Goal: Information Seeking & Learning: Understand process/instructions

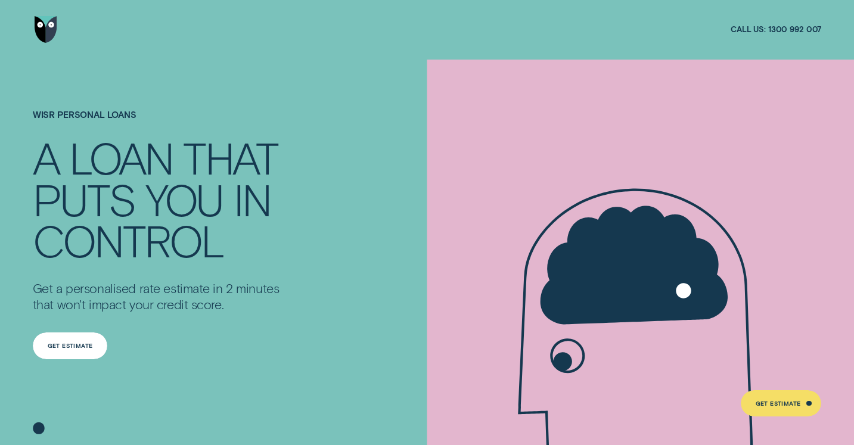
click at [80, 346] on div "Get Estimate" at bounding box center [70, 345] width 45 height 5
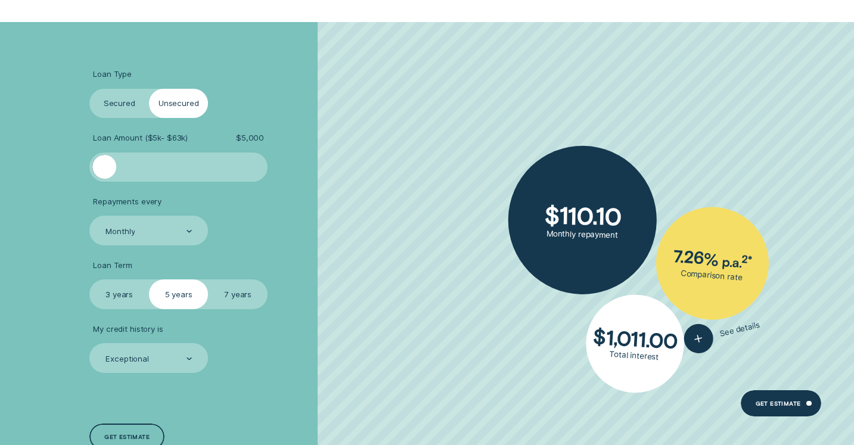
scroll to position [328, 0]
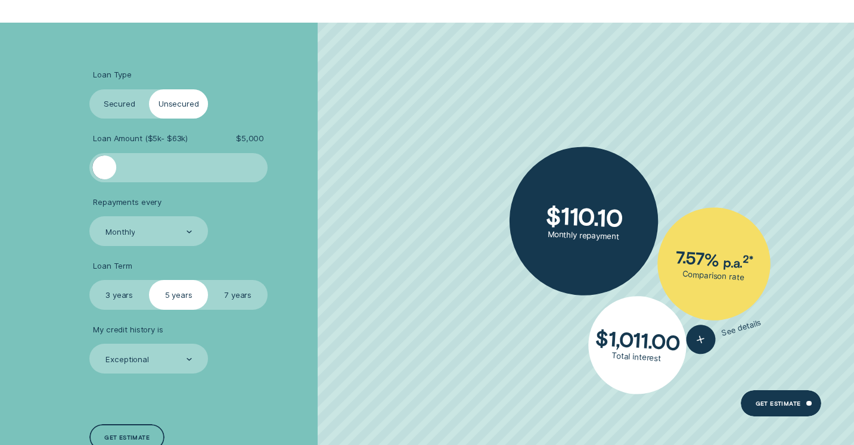
click at [117, 103] on label "Secured" at bounding box center [119, 104] width 60 height 30
click at [89, 89] on input "Secured" at bounding box center [89, 89] width 0 height 0
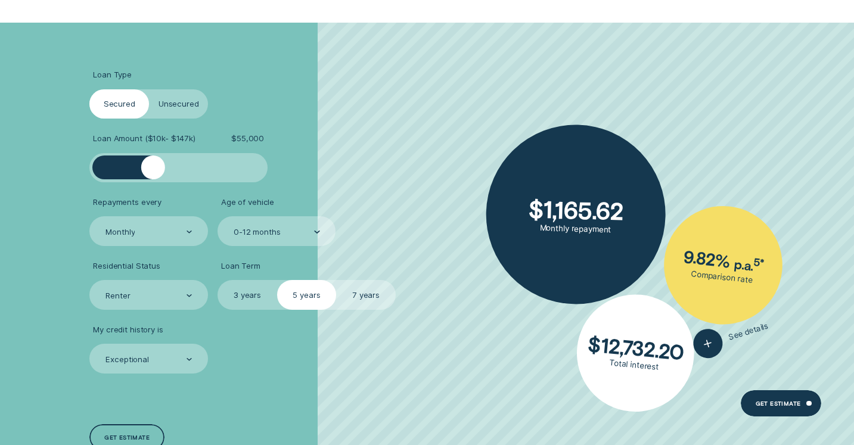
drag, startPoint x: 105, startPoint y: 164, endPoint x: 153, endPoint y: 164, distance: 48.3
click at [153, 164] on div at bounding box center [153, 168] width 24 height 24
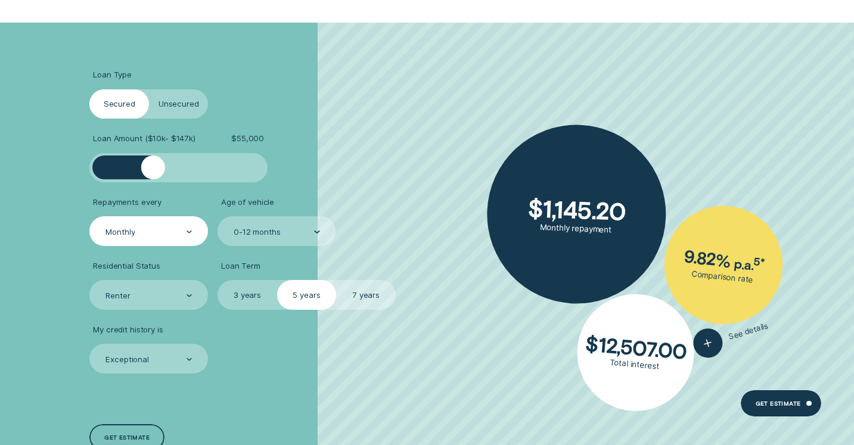
click at [172, 234] on div "Monthly" at bounding box center [147, 231] width 87 height 11
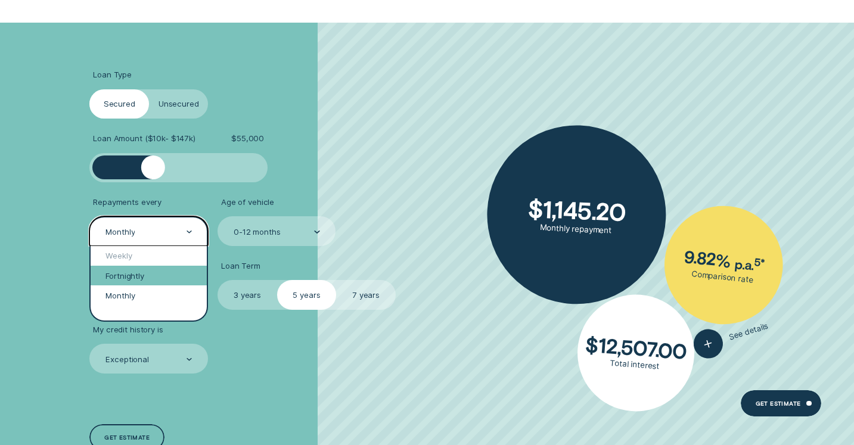
click at [140, 276] on div "Fortnightly" at bounding box center [149, 276] width 116 height 20
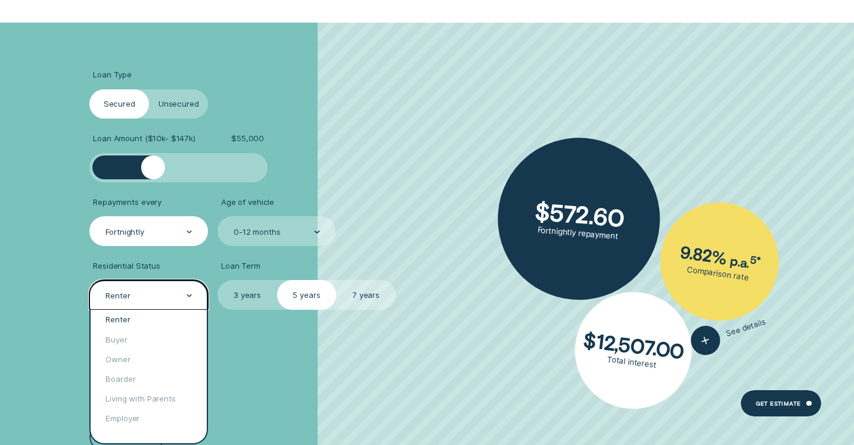
click at [176, 290] on div "Renter" at bounding box center [148, 295] width 118 height 30
click at [132, 396] on div "Living with Parents" at bounding box center [149, 399] width 116 height 20
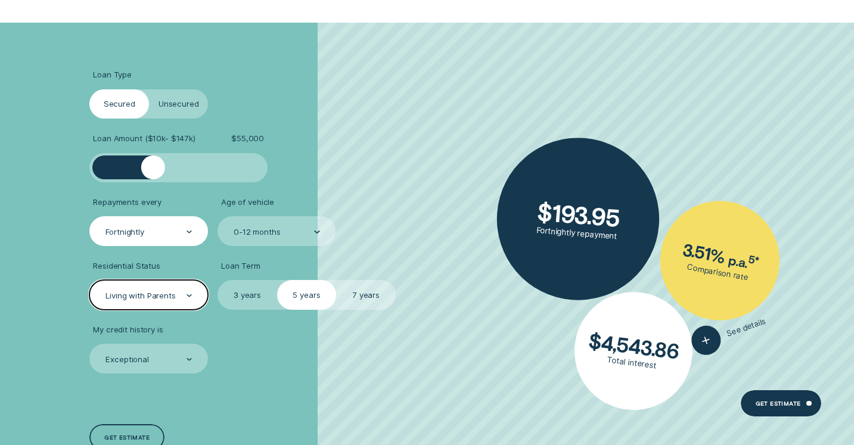
click at [355, 297] on label "7 years" at bounding box center [366, 295] width 60 height 30
click at [336, 280] on input "7 years" at bounding box center [336, 280] width 0 height 0
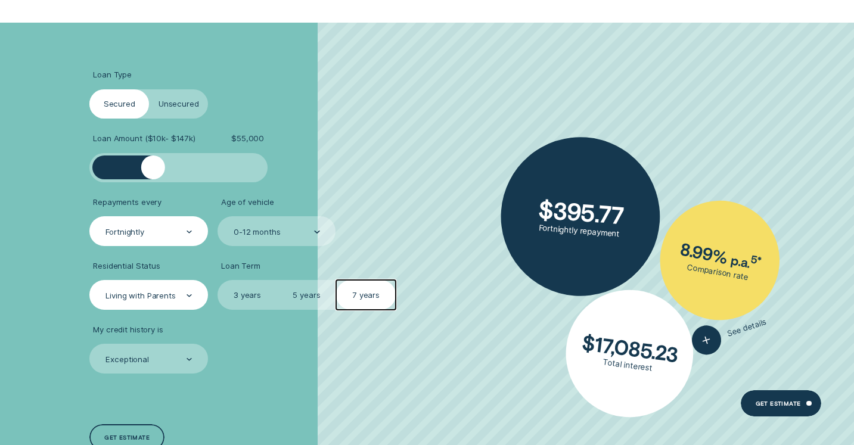
click at [290, 300] on label "5 years" at bounding box center [307, 295] width 60 height 30
click at [277, 280] on input "5 years" at bounding box center [277, 280] width 0 height 0
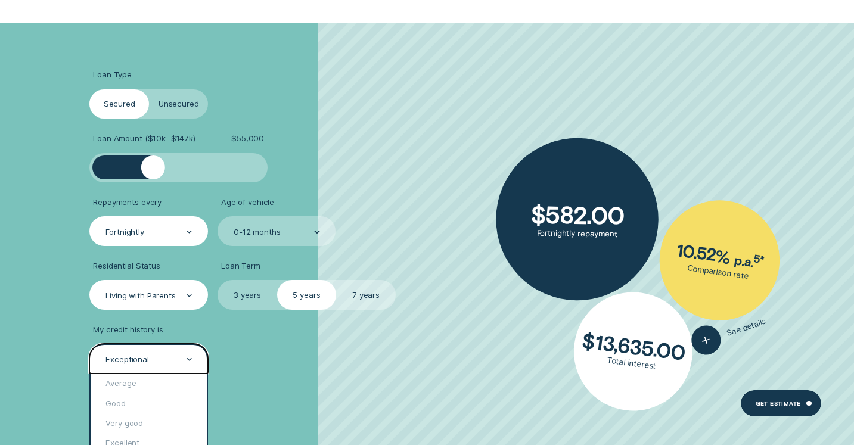
click at [175, 356] on div "Exceptional" at bounding box center [147, 359] width 87 height 11
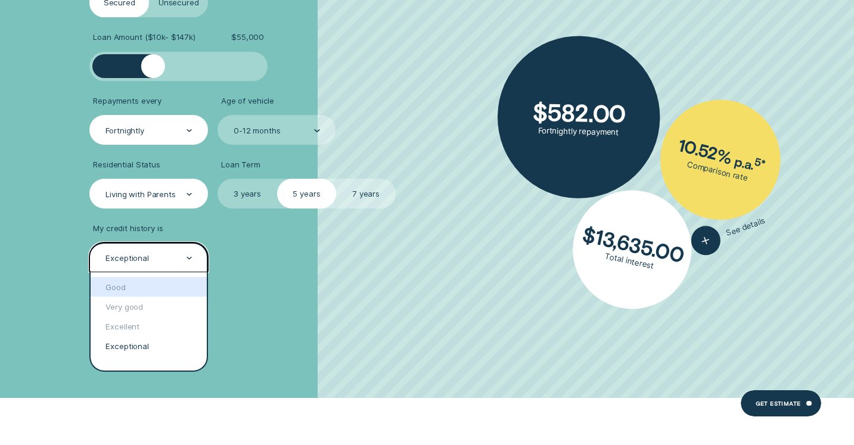
scroll to position [436, 0]
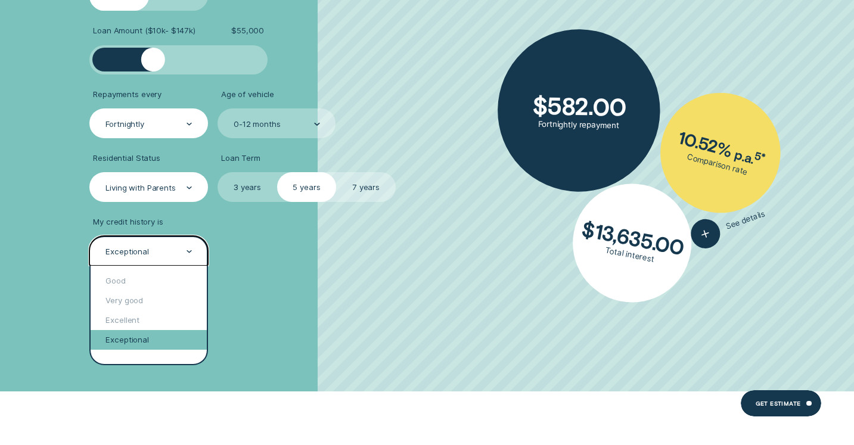
click at [155, 340] on div "Exceptional" at bounding box center [149, 340] width 116 height 20
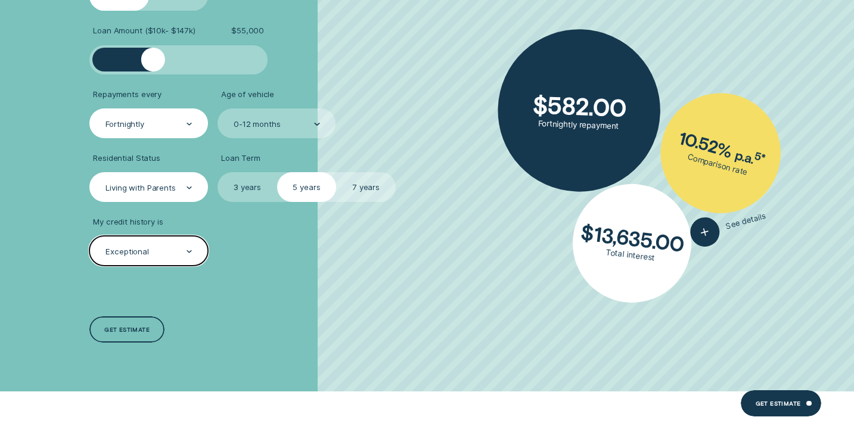
click at [140, 328] on div "Get estimate" at bounding box center [126, 330] width 45 height 5
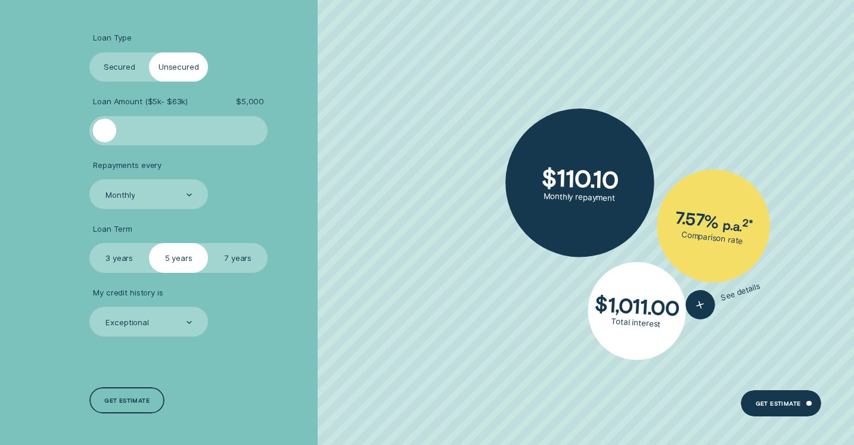
scroll to position [374, 0]
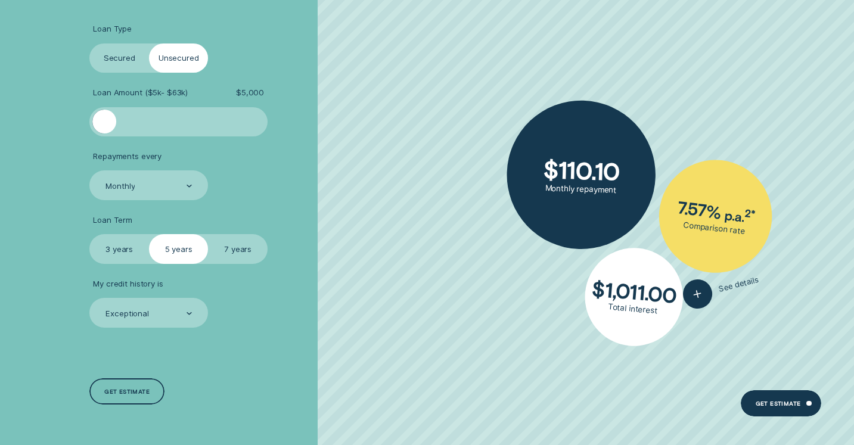
click at [122, 58] on label "Secured" at bounding box center [119, 59] width 60 height 30
click at [89, 44] on input "Secured" at bounding box center [89, 44] width 0 height 0
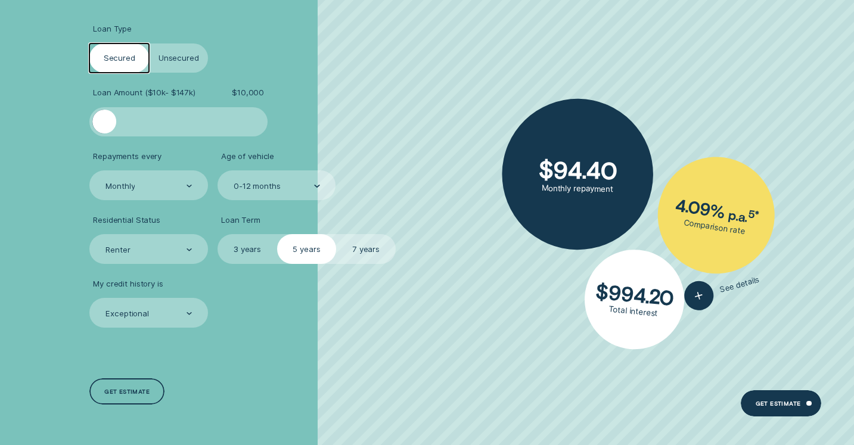
click at [178, 116] on div at bounding box center [178, 122] width 148 height 24
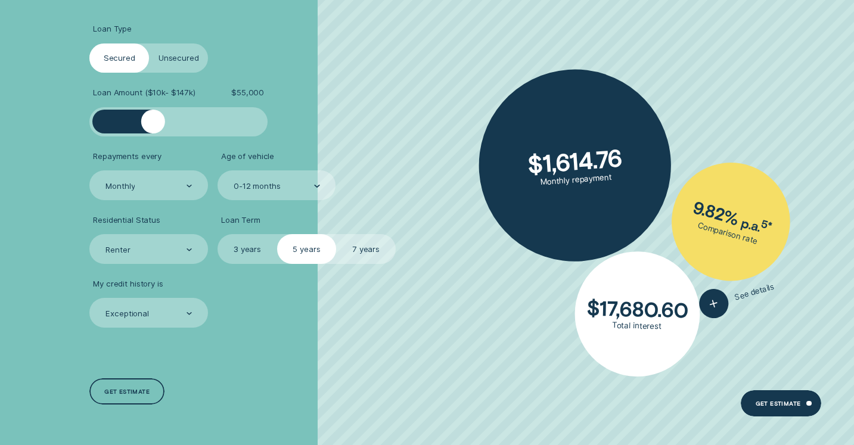
drag, startPoint x: 178, startPoint y: 116, endPoint x: 153, endPoint y: 113, distance: 25.3
click at [153, 113] on div at bounding box center [153, 122] width 24 height 24
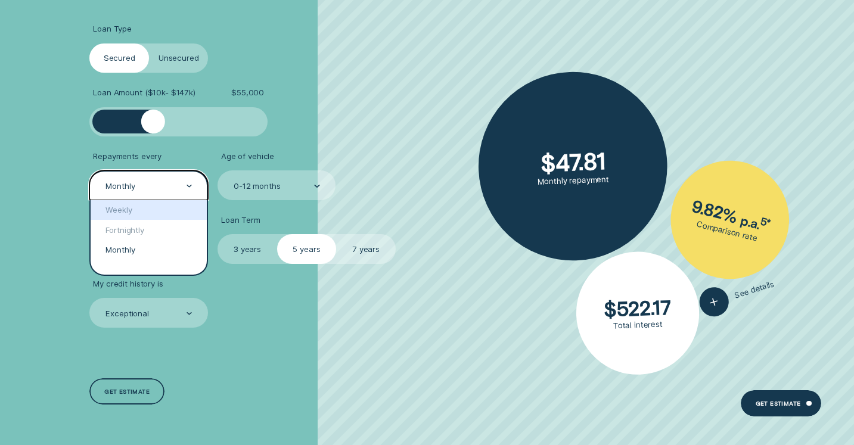
click at [161, 176] on div "Monthly" at bounding box center [148, 185] width 118 height 30
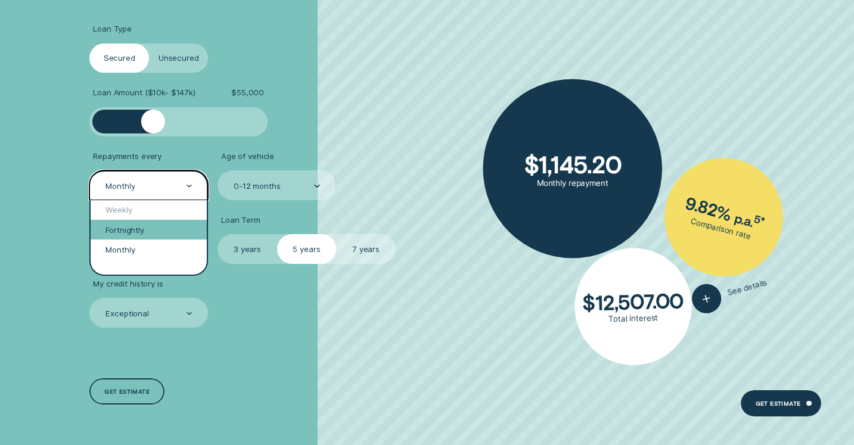
click at [137, 226] on div "Fortnightly" at bounding box center [149, 230] width 116 height 20
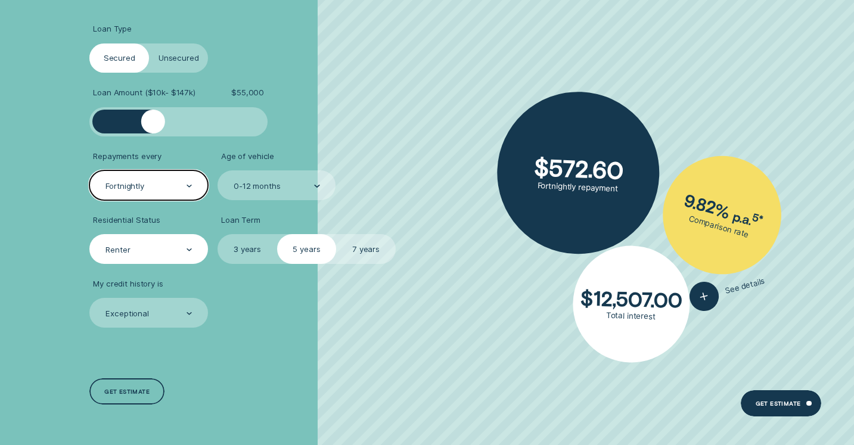
click at [178, 247] on div "Renter" at bounding box center [147, 249] width 87 height 11
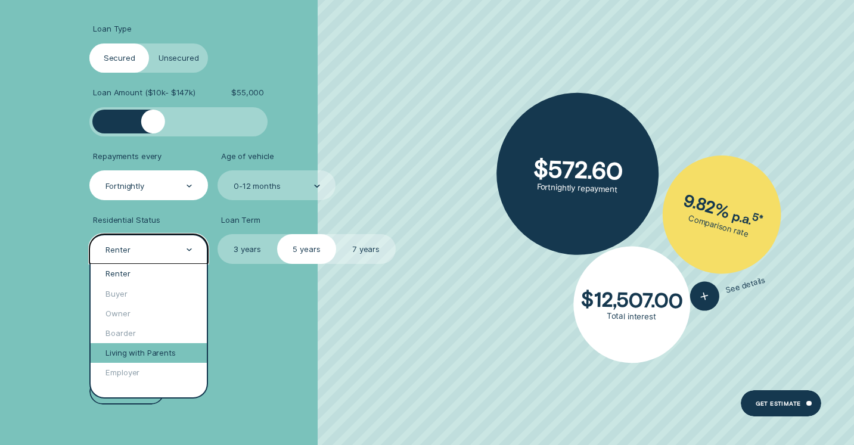
click at [131, 350] on div "Living with Parents" at bounding box center [149, 353] width 116 height 20
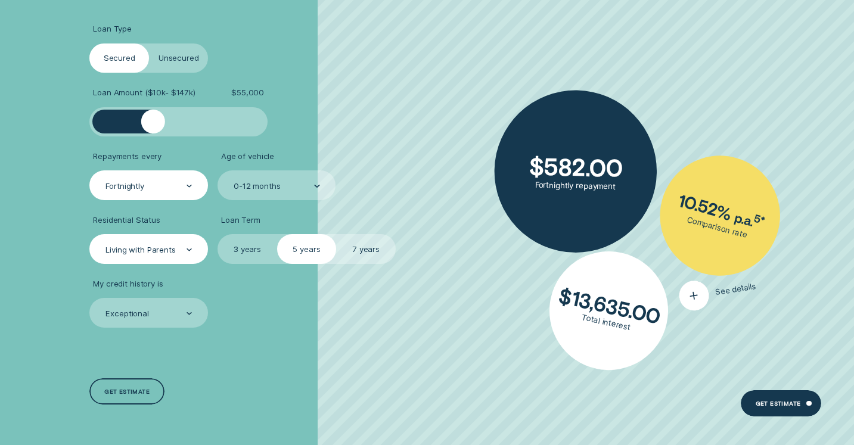
click at [701, 293] on div "button" at bounding box center [694, 295] width 34 height 34
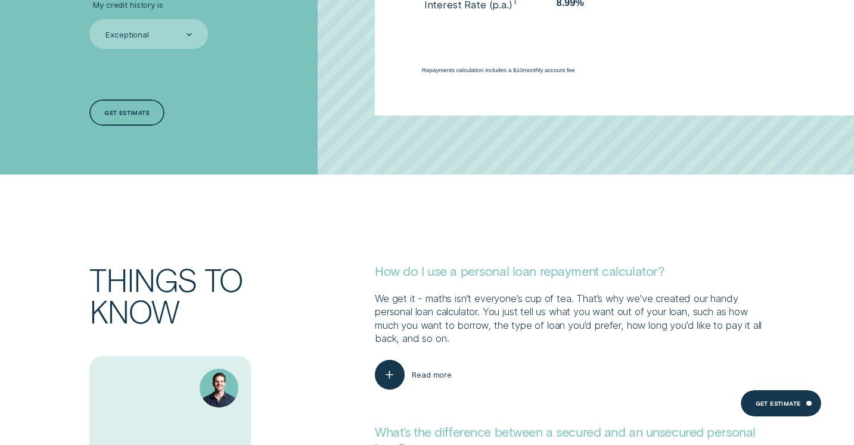
scroll to position [0, 0]
